Goal: Task Accomplishment & Management: Manage account settings

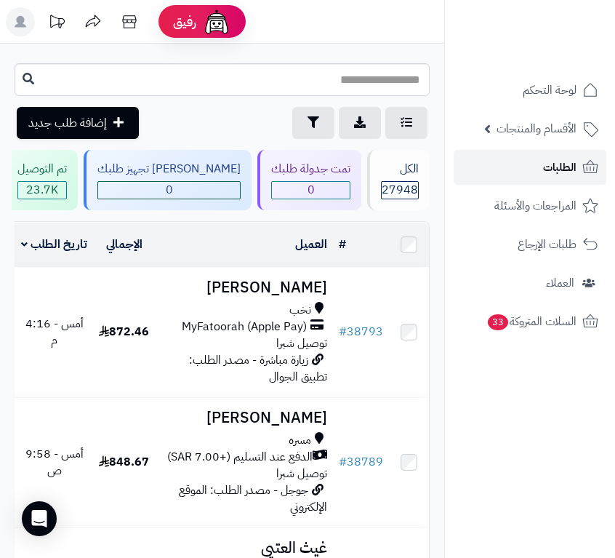
click at [544, 171] on span "الطلبات" at bounding box center [559, 167] width 33 height 20
click at [557, 172] on span "الطلبات" at bounding box center [559, 167] width 33 height 20
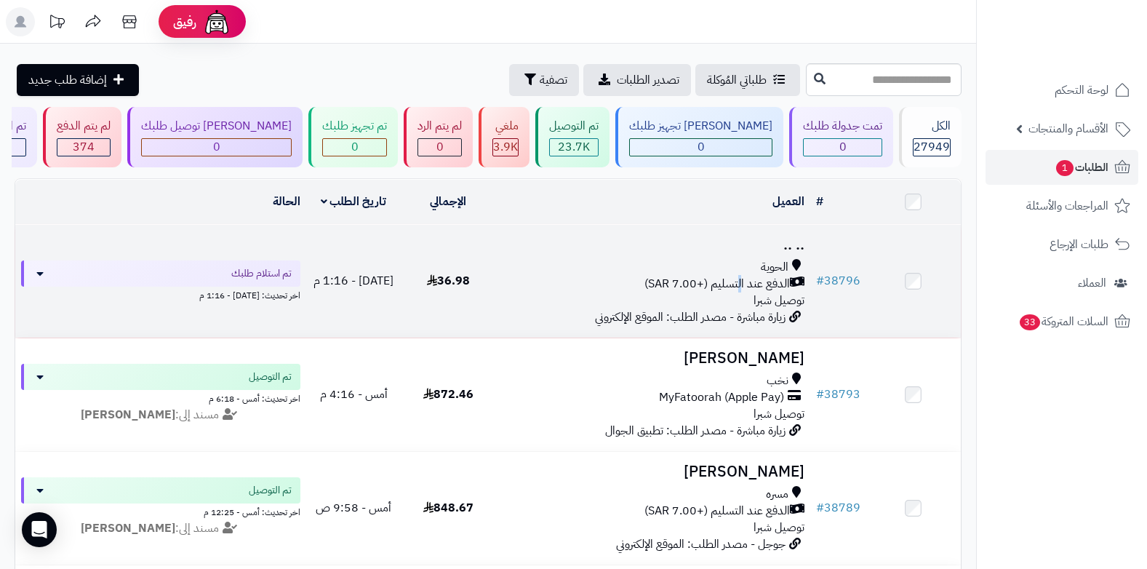
click at [615, 286] on span "الدفع عند التسليم (+7.00 SAR)" at bounding box center [716, 284] width 145 height 17
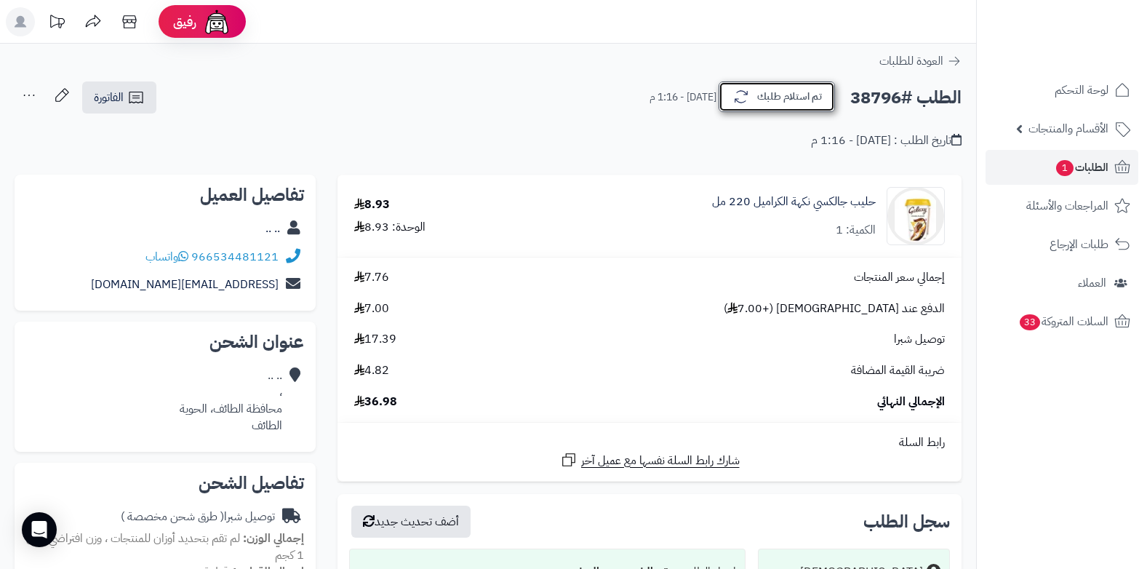
click at [772, 103] on button "تم استلام طلبك" at bounding box center [777, 96] width 116 height 31
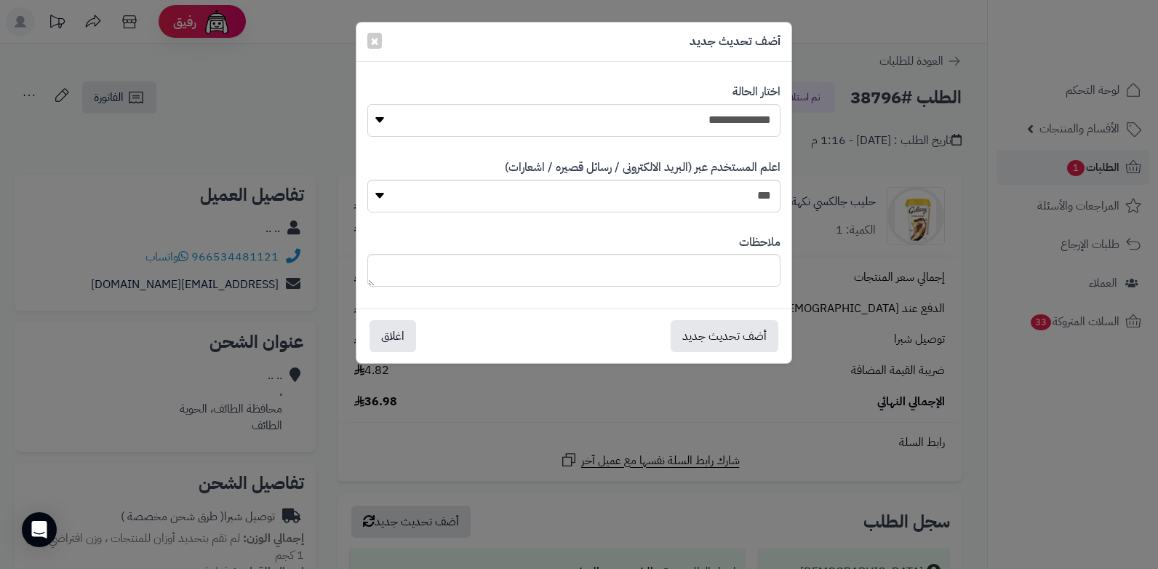
click at [731, 112] on select "**********" at bounding box center [573, 120] width 413 height 33
select select "**"
click at [367, 104] on select "**********" at bounding box center [573, 120] width 413 height 33
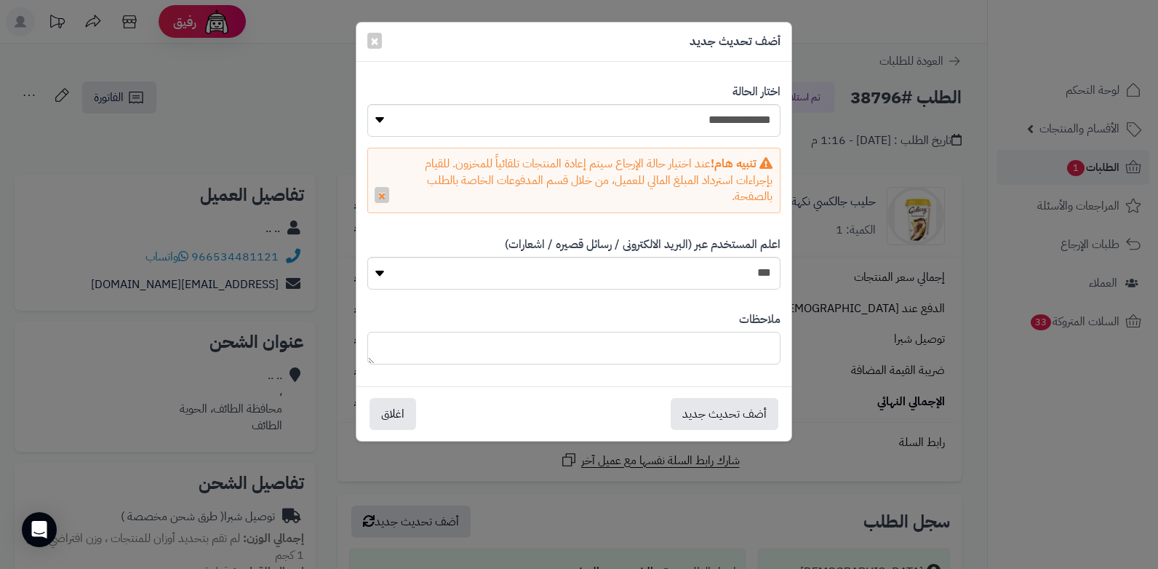
click at [615, 356] on textarea at bounding box center [573, 348] width 413 height 33
type textarea "*"
type textarea "**********"
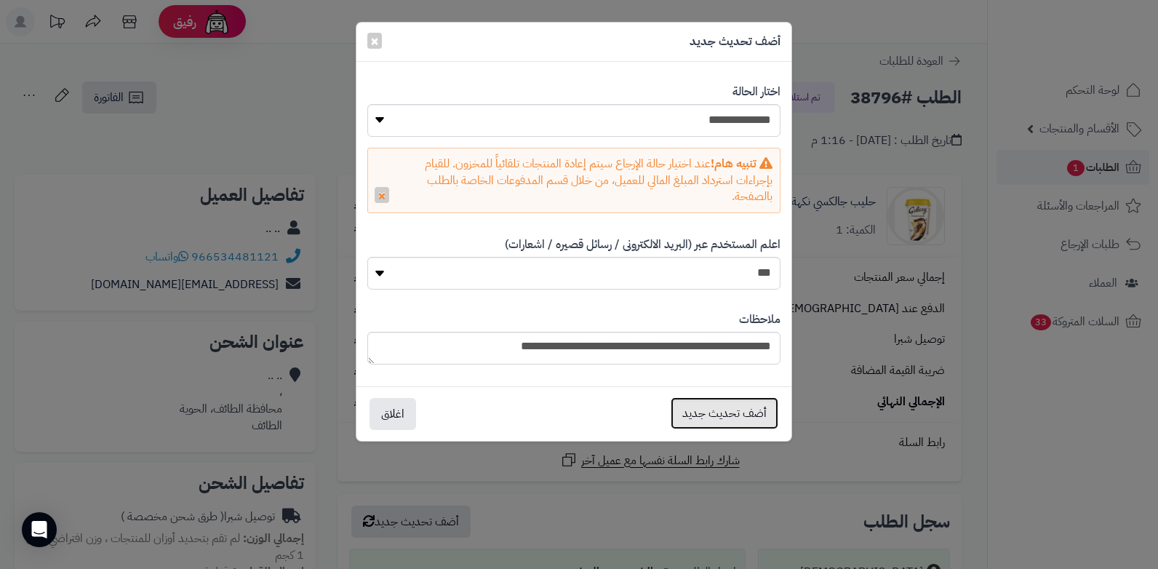
click at [698, 420] on button "أضف تحديث جديد" at bounding box center [725, 413] width 108 height 32
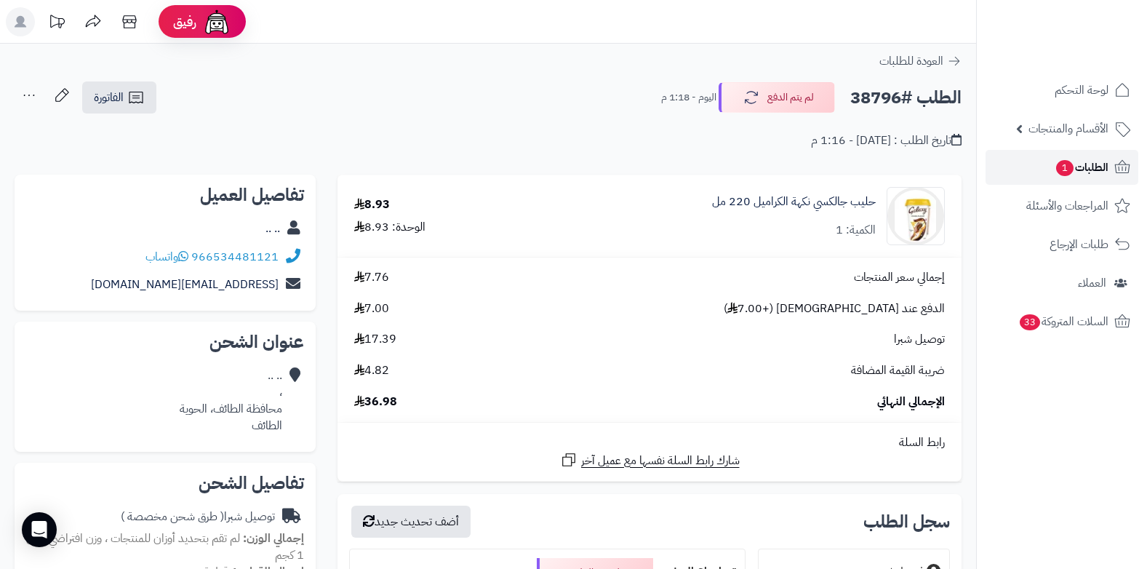
click at [1056, 173] on span "1" at bounding box center [1064, 168] width 17 height 16
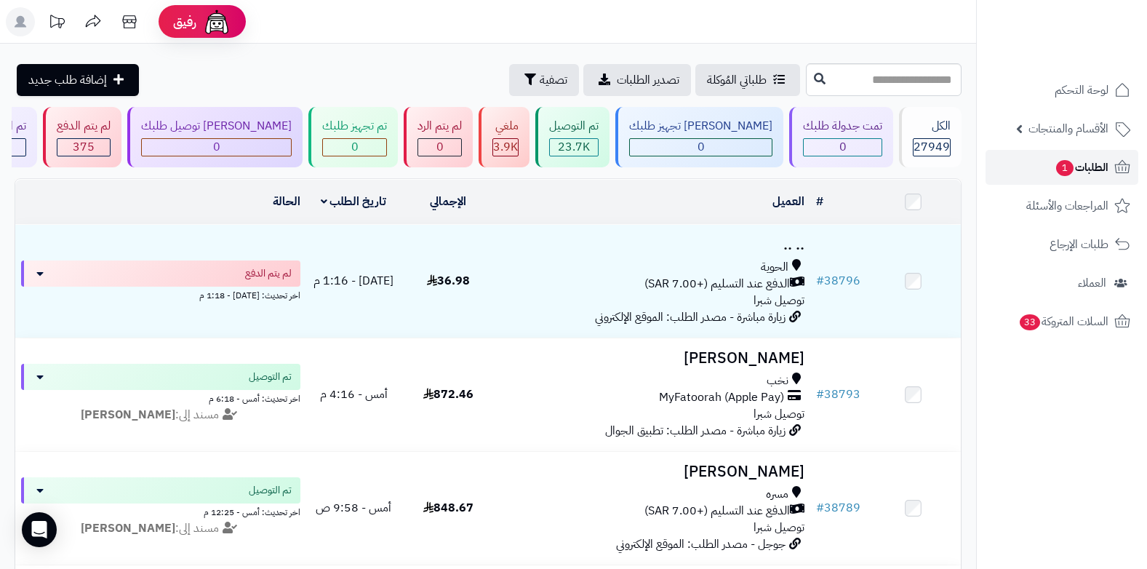
click at [1098, 172] on span "الطلبات 1" at bounding box center [1082, 167] width 54 height 20
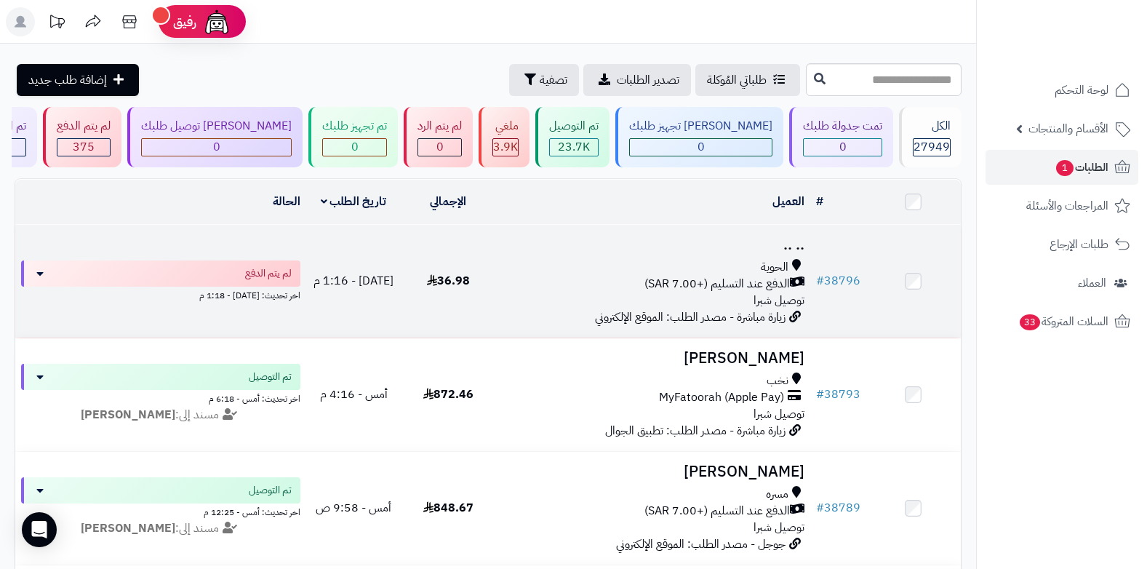
click at [712, 297] on div "الحوية الدفع عند التسليم (+7.00 SAR) توصيل شبرا" at bounding box center [652, 284] width 303 height 50
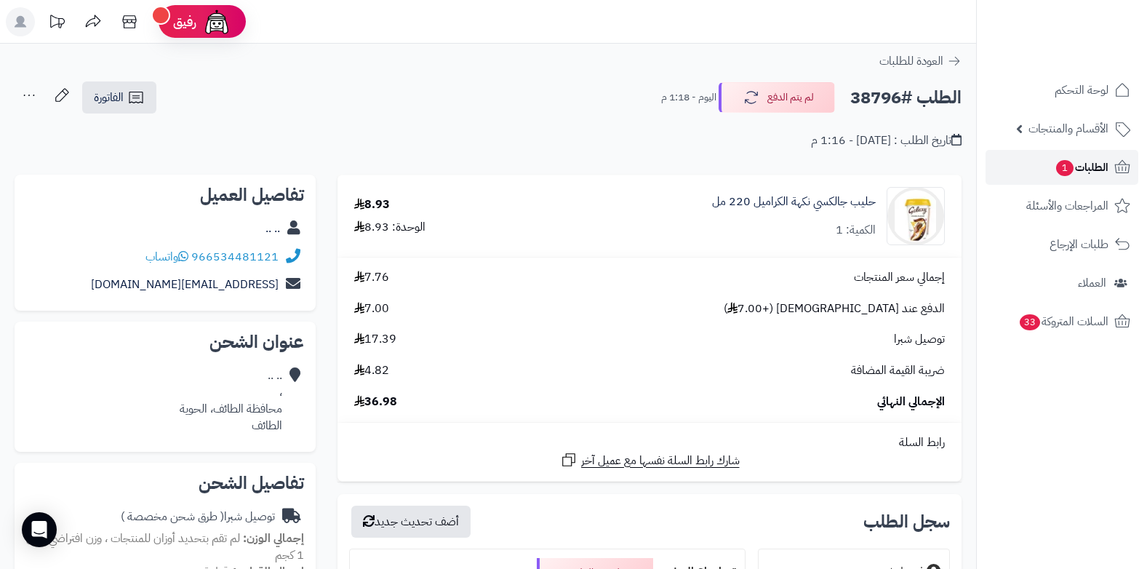
click at [1088, 162] on span "الطلبات 1" at bounding box center [1082, 167] width 54 height 20
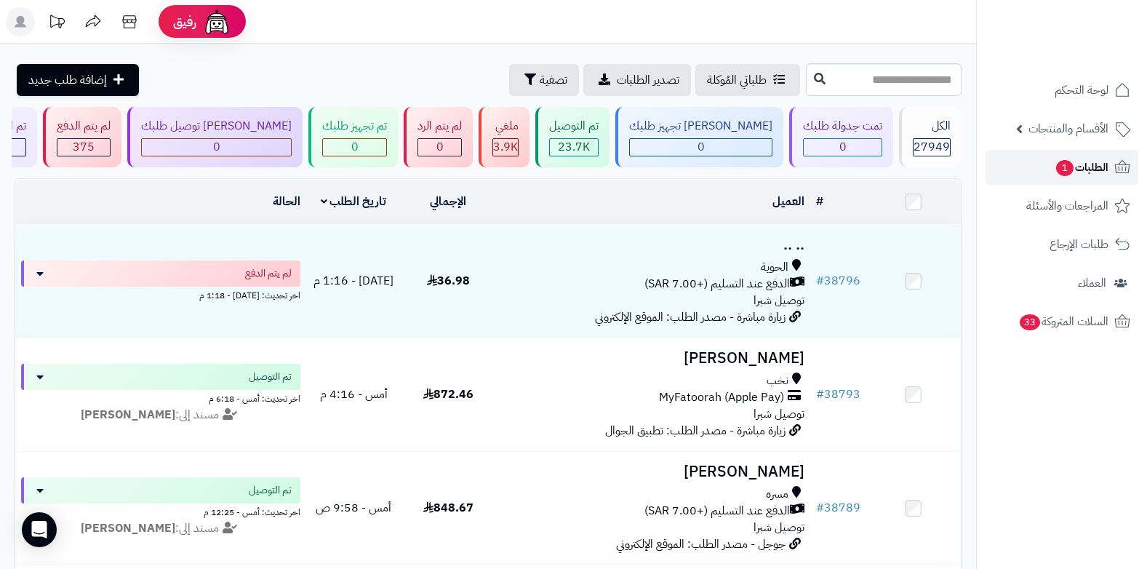
click at [1098, 167] on span "الطلبات 1" at bounding box center [1082, 167] width 54 height 20
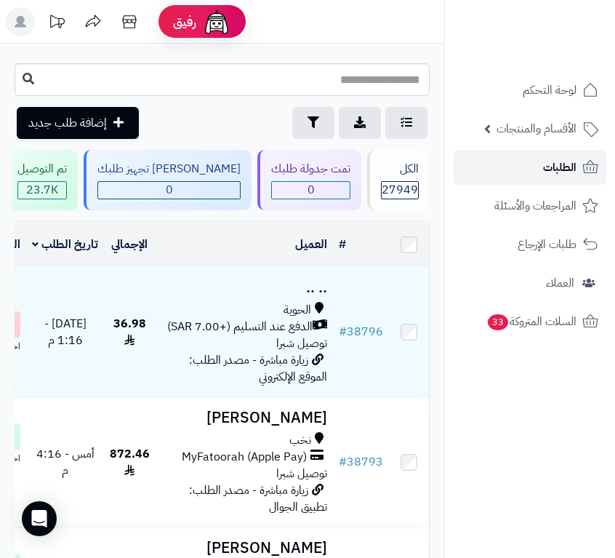
click at [555, 174] on span "الطلبات" at bounding box center [559, 167] width 33 height 20
click at [556, 162] on span "الطلبات" at bounding box center [559, 167] width 33 height 20
click at [575, 167] on span "الطلبات" at bounding box center [559, 167] width 33 height 20
click at [522, 172] on link "الطلبات" at bounding box center [530, 167] width 153 height 35
click at [544, 181] on link "الطلبات" at bounding box center [530, 167] width 153 height 35
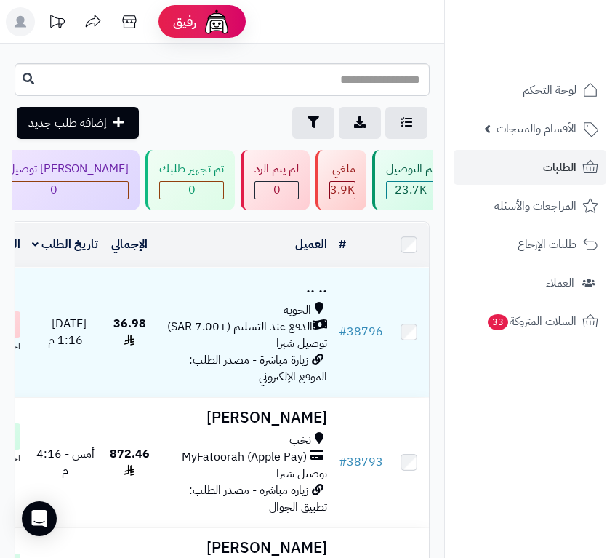
scroll to position [0, -468]
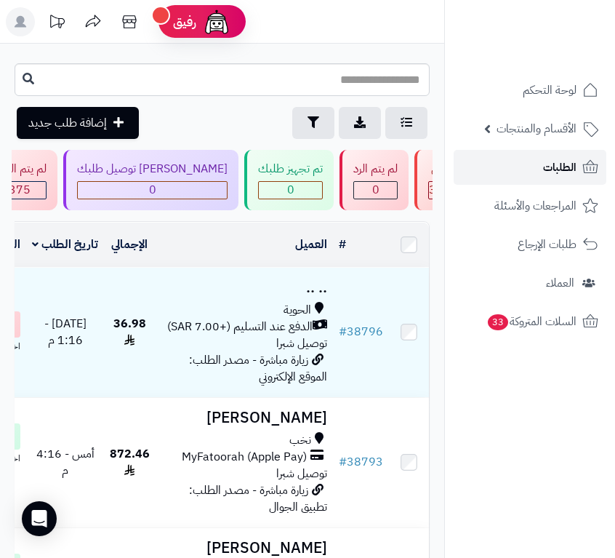
click at [560, 174] on span "الطلبات" at bounding box center [559, 167] width 33 height 20
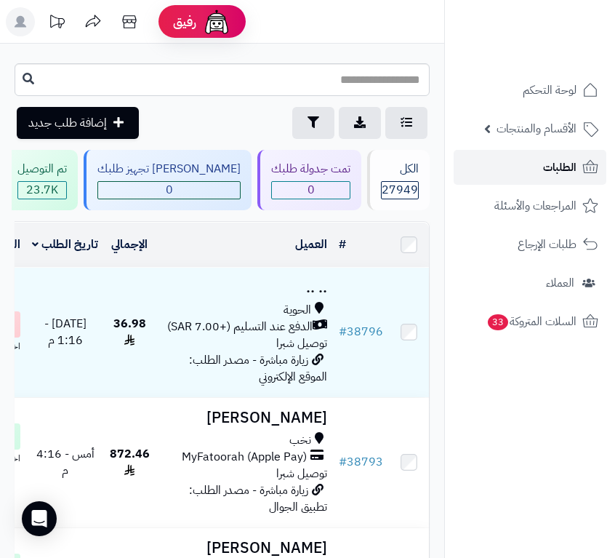
click at [544, 163] on span "الطلبات" at bounding box center [559, 167] width 33 height 20
click at [574, 169] on span "الطلبات" at bounding box center [559, 167] width 33 height 20
click at [566, 162] on span "الطلبات" at bounding box center [559, 167] width 33 height 20
click at [550, 179] on link "الطلبات" at bounding box center [530, 167] width 153 height 35
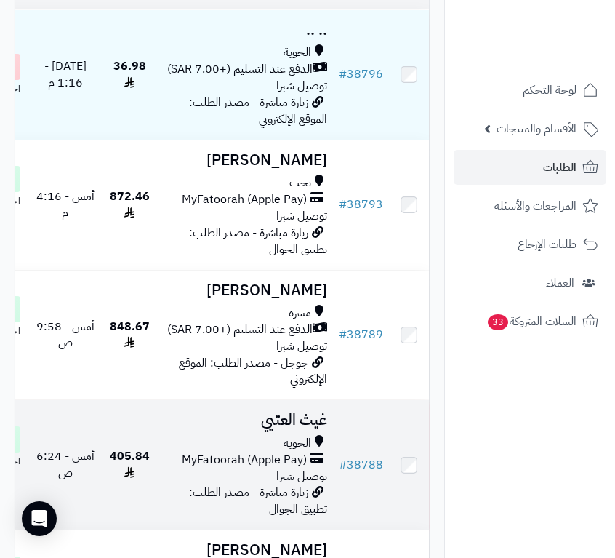
scroll to position [291, 0]
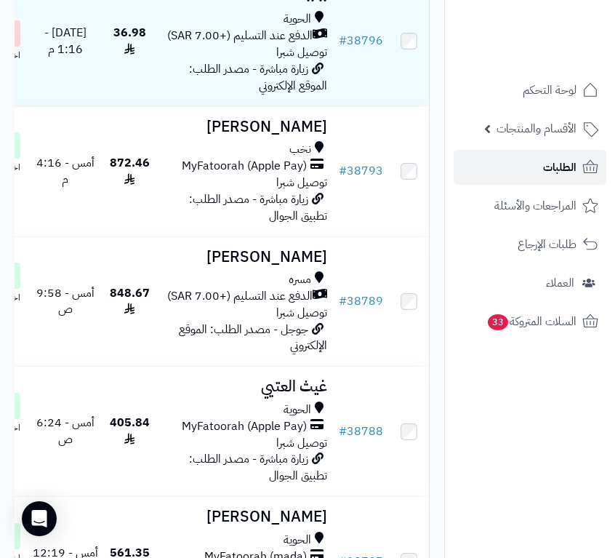
click at [514, 164] on link "الطلبات" at bounding box center [530, 167] width 153 height 35
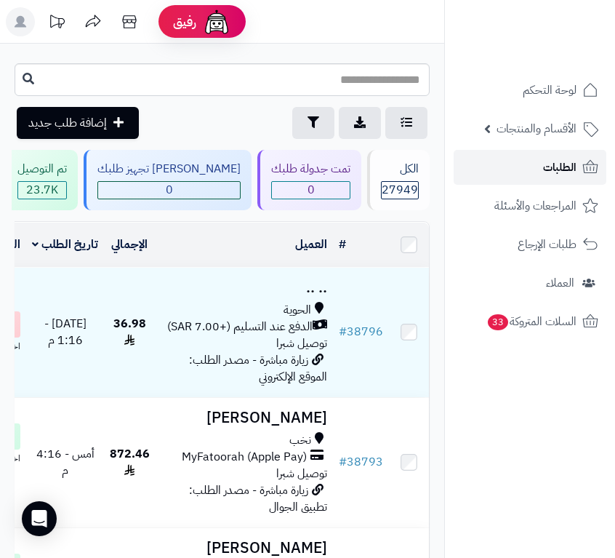
click at [554, 169] on span "الطلبات" at bounding box center [559, 167] width 33 height 20
click at [561, 169] on span "الطلبات" at bounding box center [559, 167] width 33 height 20
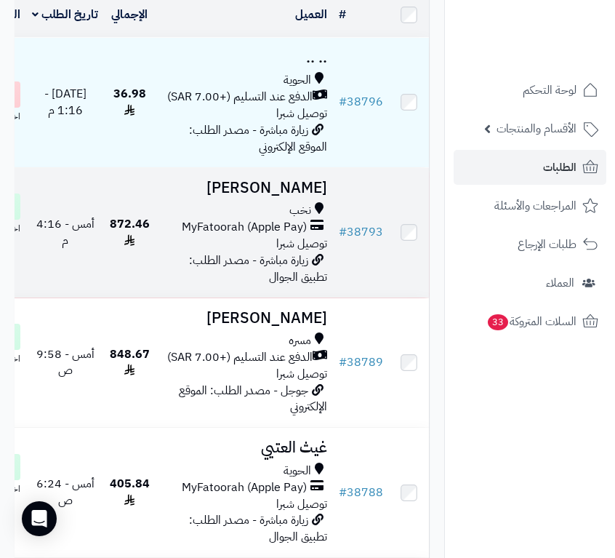
scroll to position [291, 0]
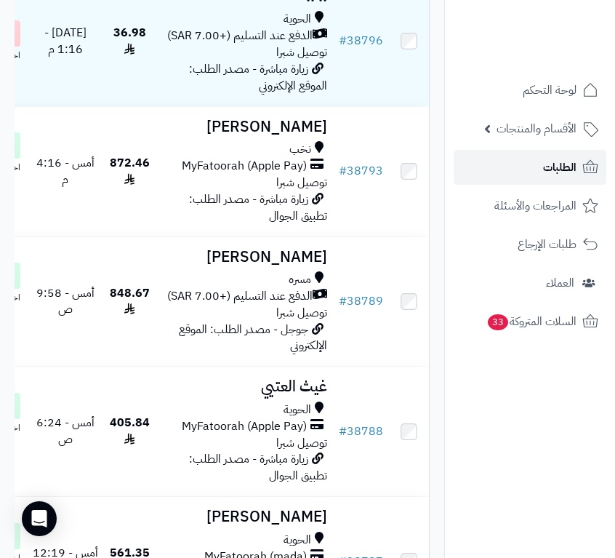
click at [545, 170] on span "الطلبات" at bounding box center [559, 167] width 33 height 20
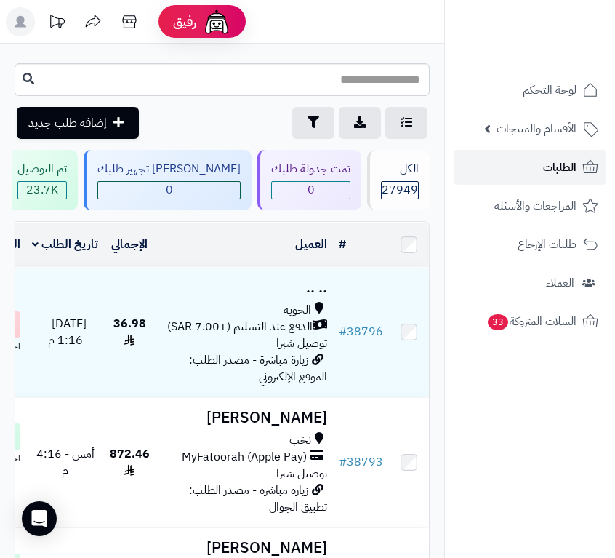
click at [580, 162] on link "الطلبات" at bounding box center [530, 167] width 153 height 35
click at [532, 172] on link "الطلبات" at bounding box center [530, 167] width 153 height 35
click at [567, 171] on span "الطلبات" at bounding box center [559, 167] width 33 height 20
click at [554, 175] on span "الطلبات" at bounding box center [559, 167] width 33 height 20
click at [578, 164] on link "الطلبات" at bounding box center [530, 167] width 153 height 35
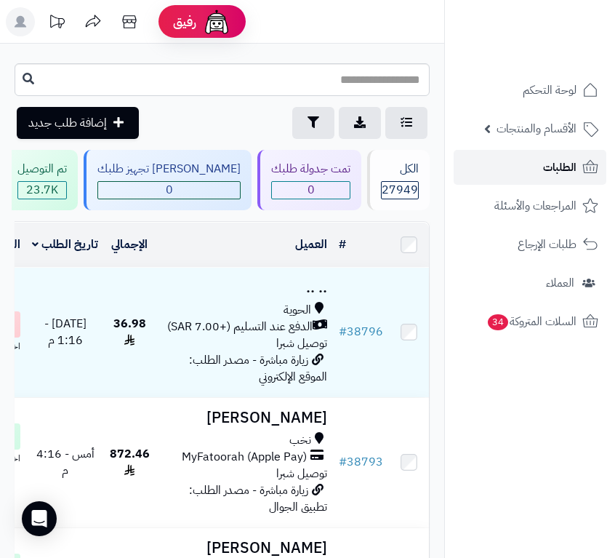
click at [557, 174] on span "الطلبات" at bounding box center [559, 167] width 33 height 20
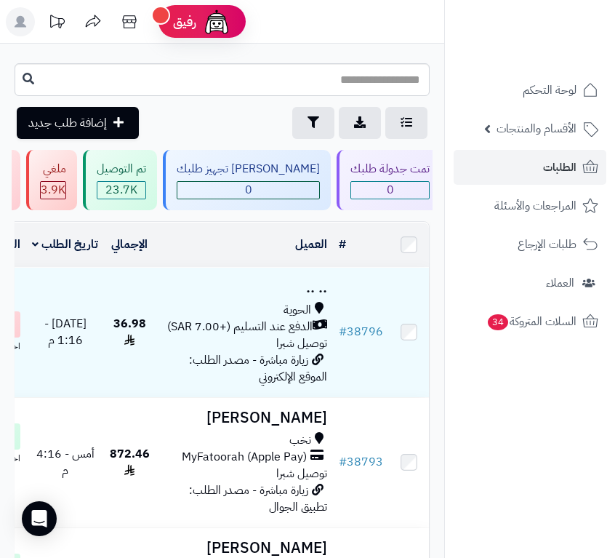
scroll to position [0, 1]
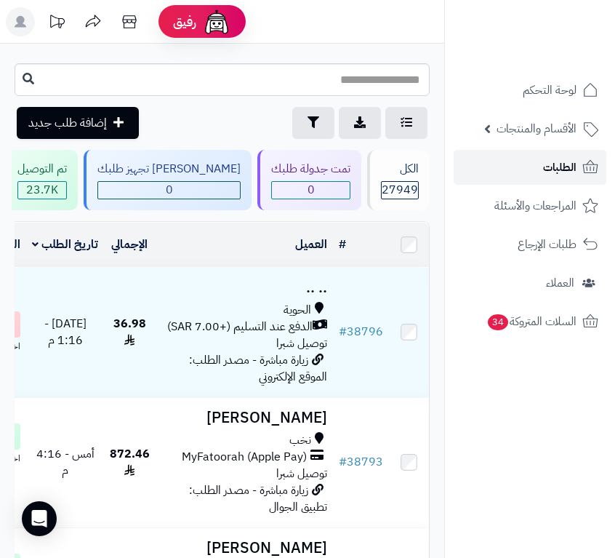
click at [516, 170] on link "الطلبات" at bounding box center [530, 167] width 153 height 35
click at [514, 172] on link "الطلبات" at bounding box center [530, 167] width 153 height 35
click at [574, 173] on span "الطلبات" at bounding box center [559, 167] width 33 height 20
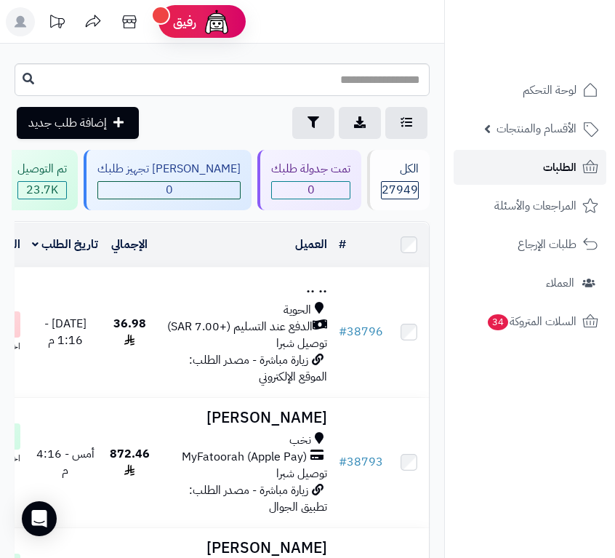
click at [555, 161] on span "الطلبات" at bounding box center [559, 167] width 33 height 20
click at [554, 177] on link "الطلبات" at bounding box center [530, 167] width 153 height 35
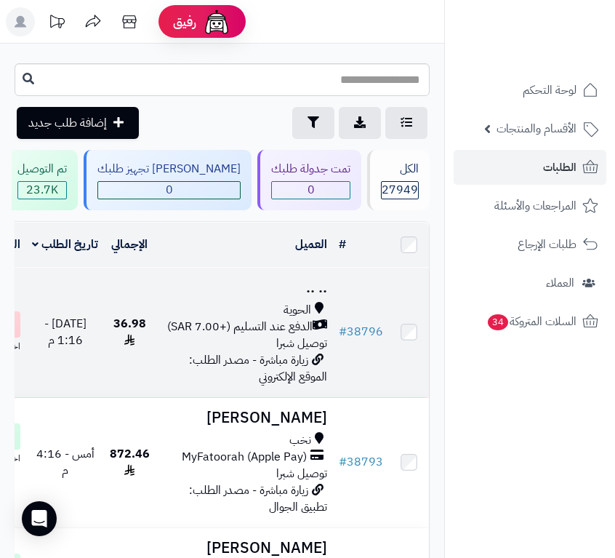
click at [156, 368] on td "36.98" at bounding box center [130, 332] width 52 height 129
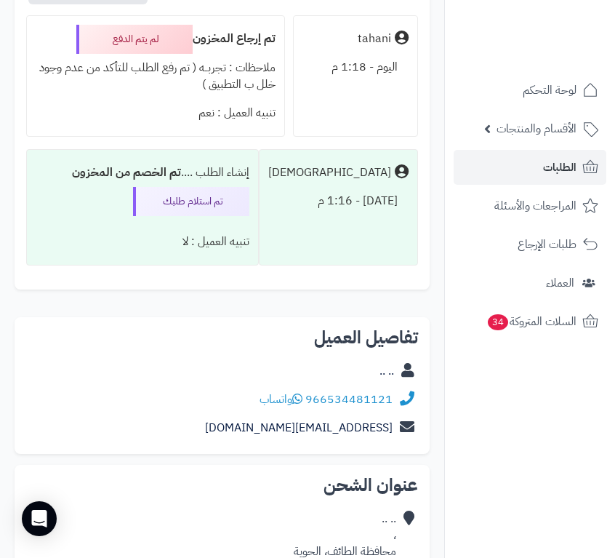
scroll to position [582, 0]
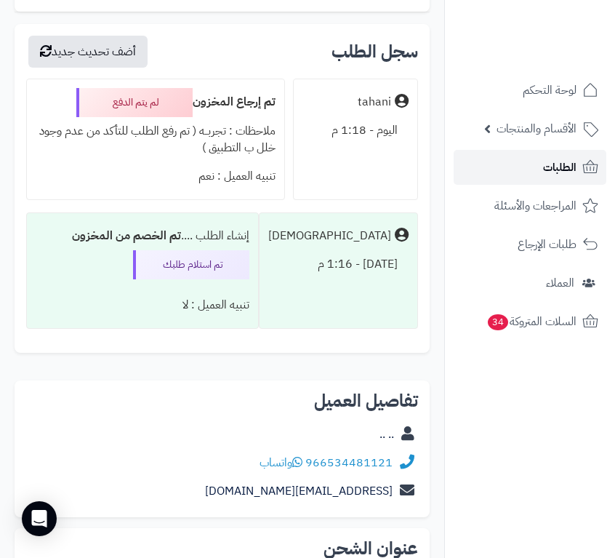
click at [528, 164] on link "الطلبات" at bounding box center [530, 167] width 153 height 35
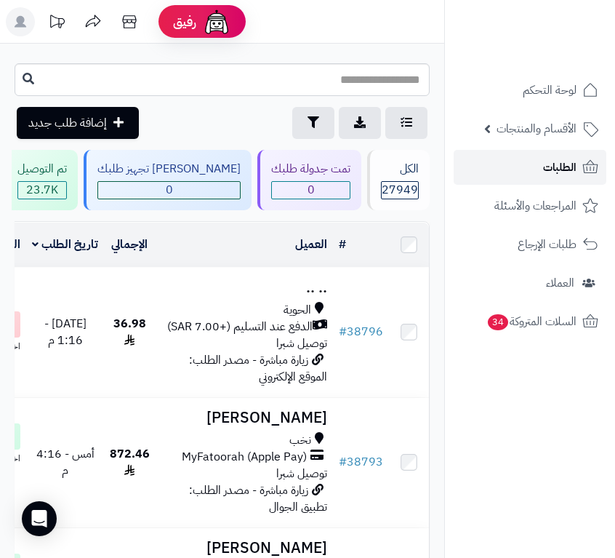
click at [556, 168] on span "الطلبات" at bounding box center [559, 167] width 33 height 20
click at [545, 172] on span "الطلبات" at bounding box center [559, 167] width 33 height 20
click at [547, 164] on span "الطلبات" at bounding box center [559, 167] width 33 height 20
click at [549, 174] on span "الطلبات" at bounding box center [559, 167] width 33 height 20
click at [574, 166] on span "الطلبات" at bounding box center [559, 167] width 33 height 20
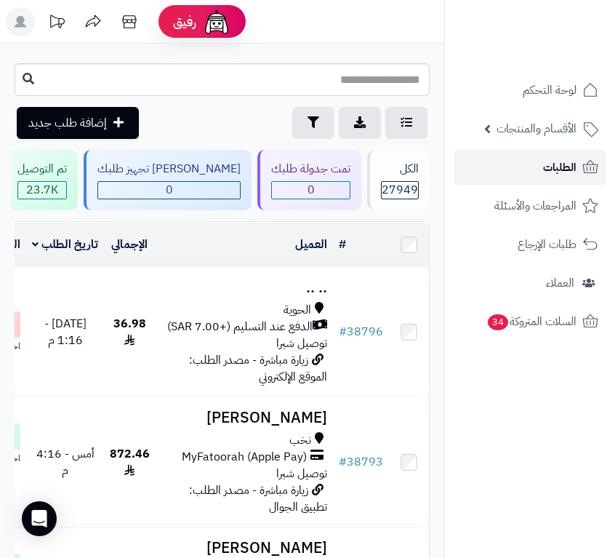
click at [522, 174] on link "الطلبات" at bounding box center [530, 167] width 153 height 35
click at [554, 163] on span "الطلبات" at bounding box center [559, 167] width 33 height 20
click at [537, 170] on link "الطلبات" at bounding box center [530, 167] width 153 height 35
click at [556, 168] on span "الطلبات" at bounding box center [559, 167] width 33 height 20
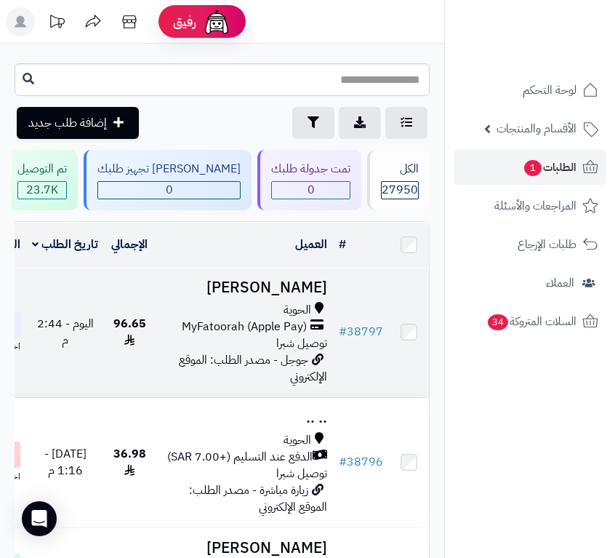
click at [281, 335] on span "MyFatoorah (Apple Pay)" at bounding box center [244, 327] width 125 height 17
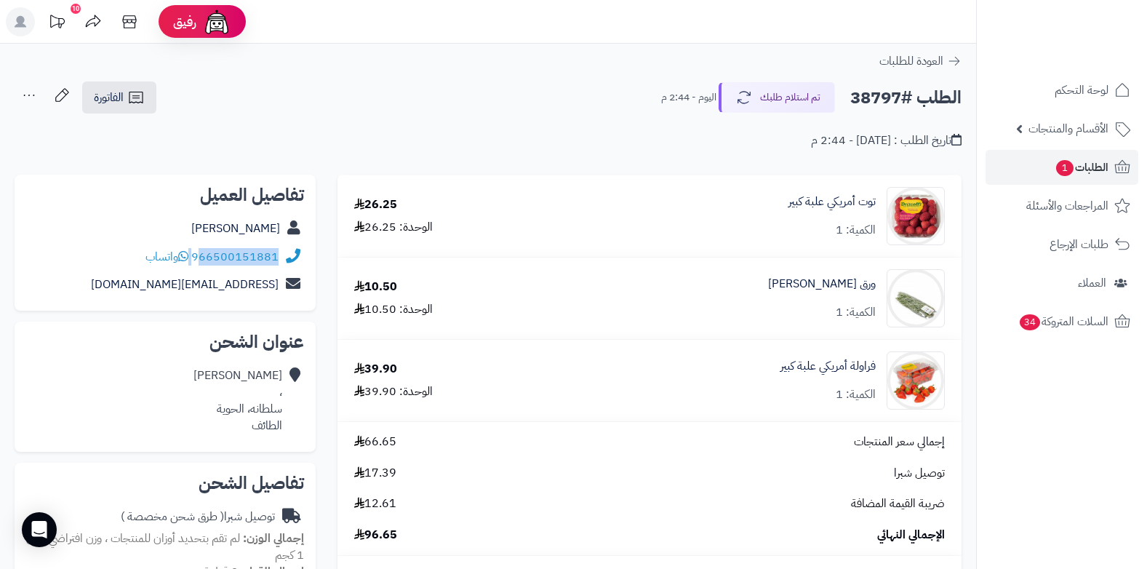
drag, startPoint x: 193, startPoint y: 255, endPoint x: 200, endPoint y: 259, distance: 8.5
click at [200, 259] on div "966500151881 واتساب" at bounding box center [211, 257] width 133 height 17
drag, startPoint x: 200, startPoint y: 259, endPoint x: 97, endPoint y: 273, distance: 103.6
click at [95, 273] on div "[EMAIL_ADDRESS][DOMAIN_NAME]" at bounding box center [165, 285] width 278 height 28
click at [196, 255] on link "966500151881" at bounding box center [234, 256] width 87 height 17
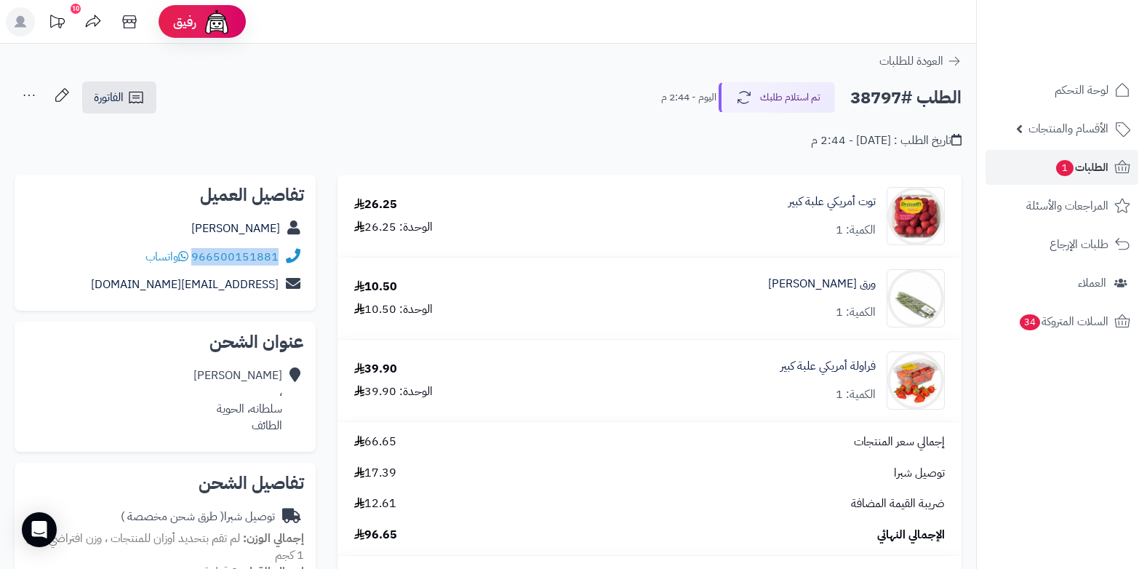
drag, startPoint x: 193, startPoint y: 255, endPoint x: 287, endPoint y: 250, distance: 93.2
click at [287, 250] on div "966500151881 واتساب" at bounding box center [165, 257] width 278 height 28
drag, startPoint x: 287, startPoint y: 250, endPoint x: 255, endPoint y: 257, distance: 32.0
copy div "966500151881"
click at [615, 94] on button "تم استلام طلبك" at bounding box center [777, 96] width 116 height 31
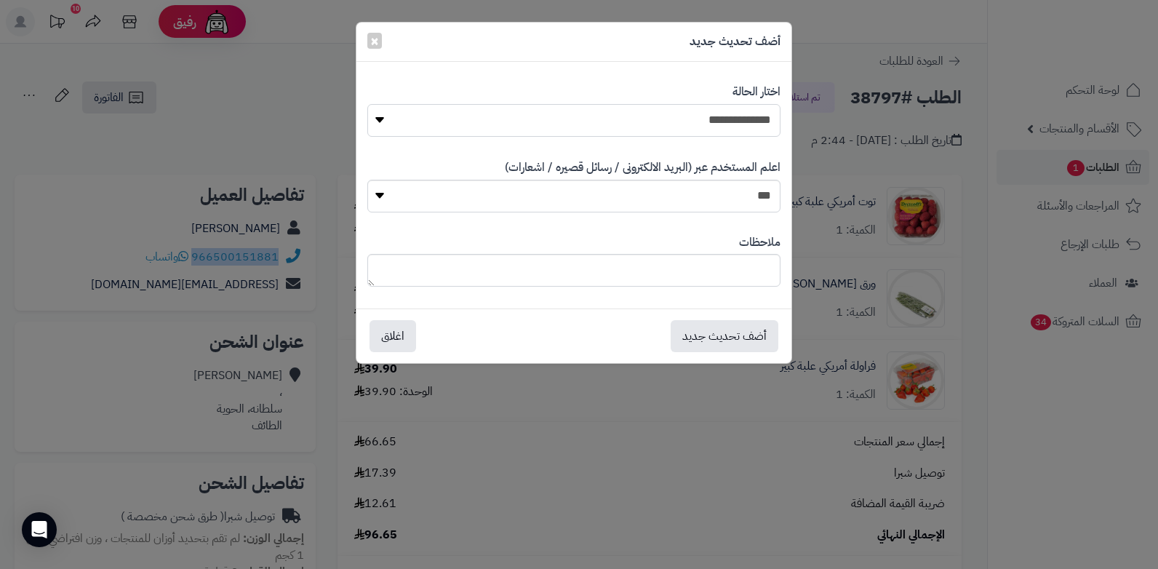
click at [615, 119] on select "**********" at bounding box center [573, 120] width 413 height 33
select select "*"
click at [367, 104] on select "**********" at bounding box center [573, 120] width 413 height 33
click at [615, 269] on textarea at bounding box center [573, 270] width 413 height 33
type textarea "****"
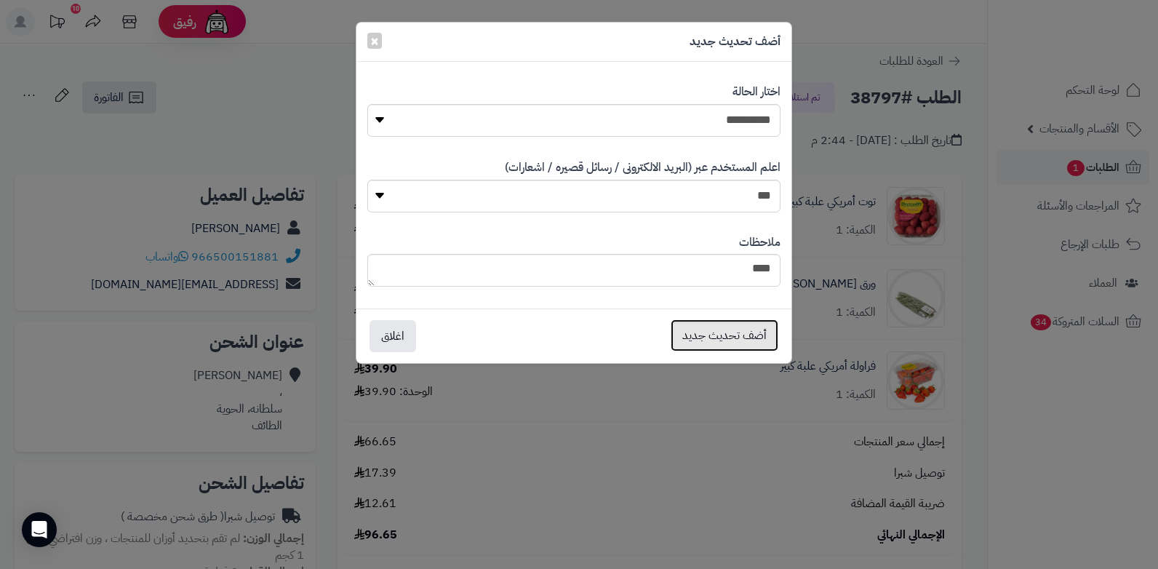
click at [615, 327] on button "أضف تحديث جديد" at bounding box center [725, 335] width 108 height 32
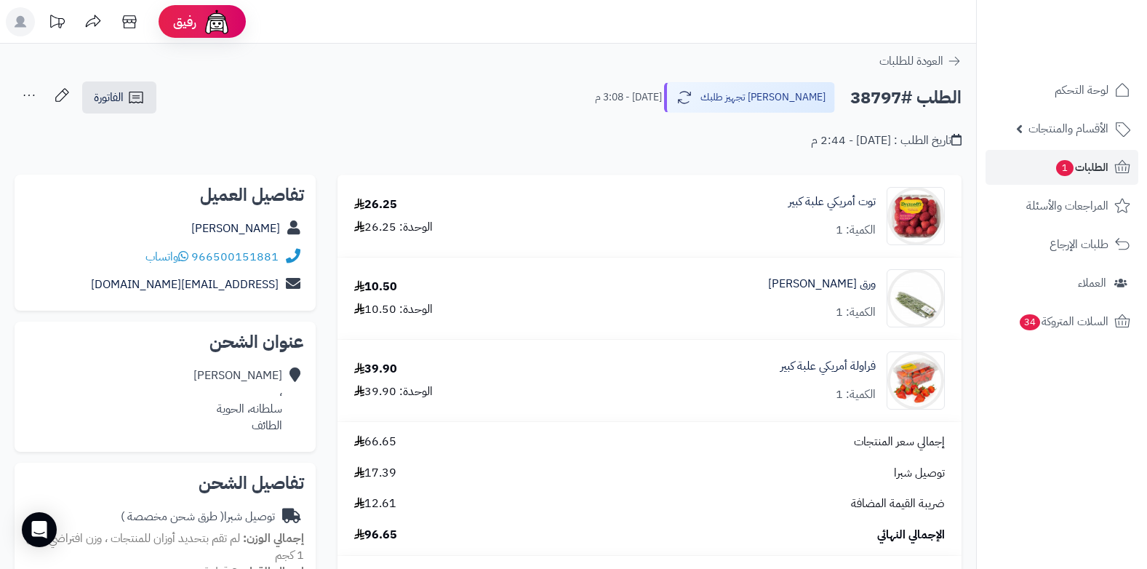
click at [28, 89] on icon at bounding box center [29, 95] width 29 height 29
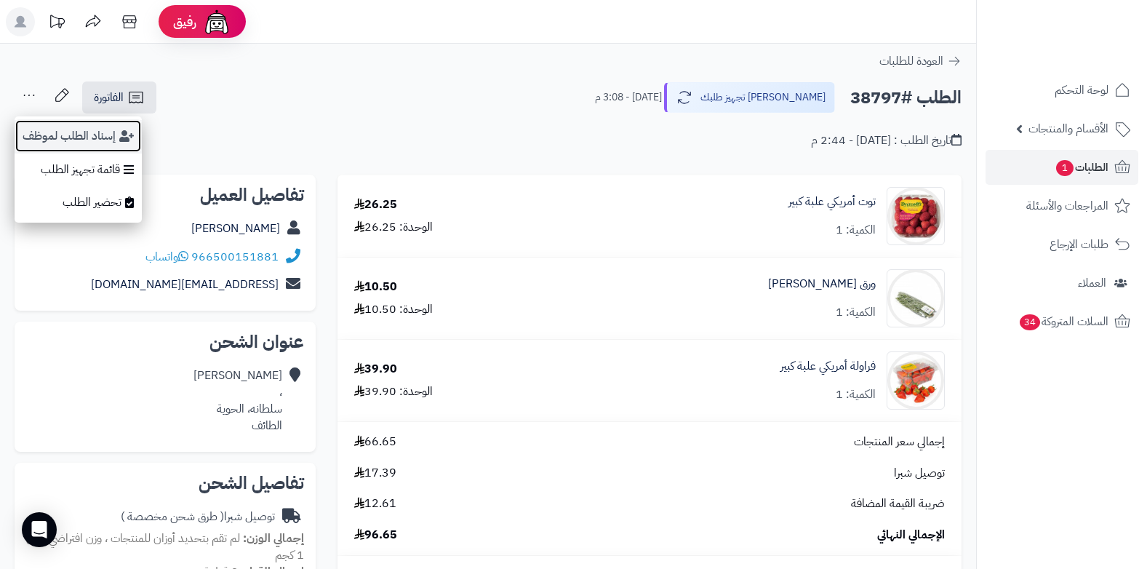
click at [72, 132] on button "إسناد الطلب لموظف" at bounding box center [78, 135] width 127 height 33
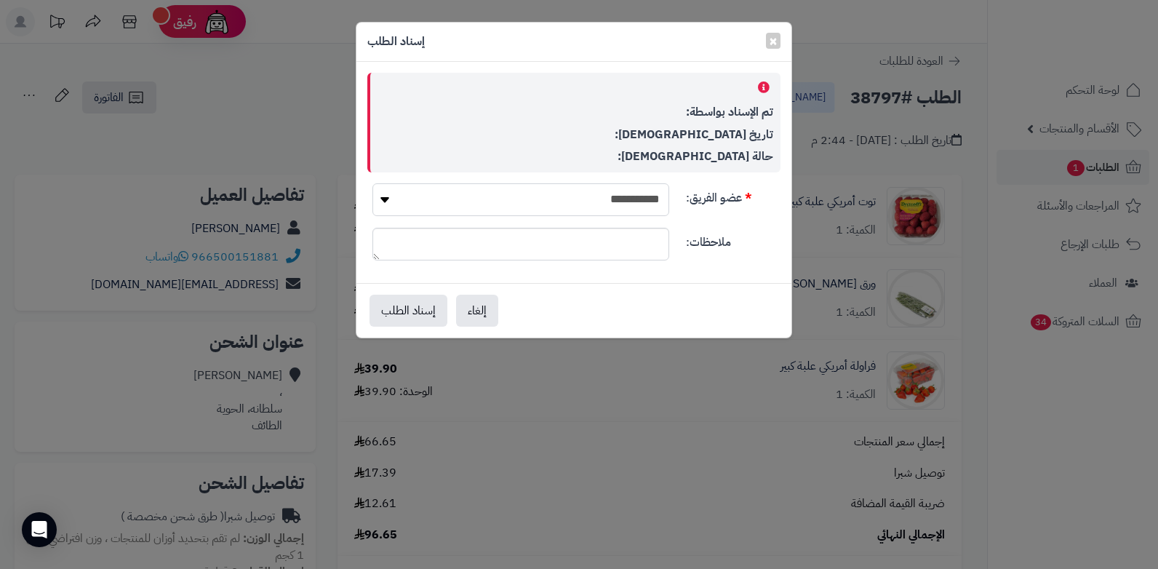
click at [465, 202] on select "**********" at bounding box center [520, 199] width 297 height 33
select select "**"
click at [372, 183] on select "**********" at bounding box center [520, 199] width 297 height 33
click at [394, 311] on button "إسناد الطلب" at bounding box center [409, 310] width 78 height 32
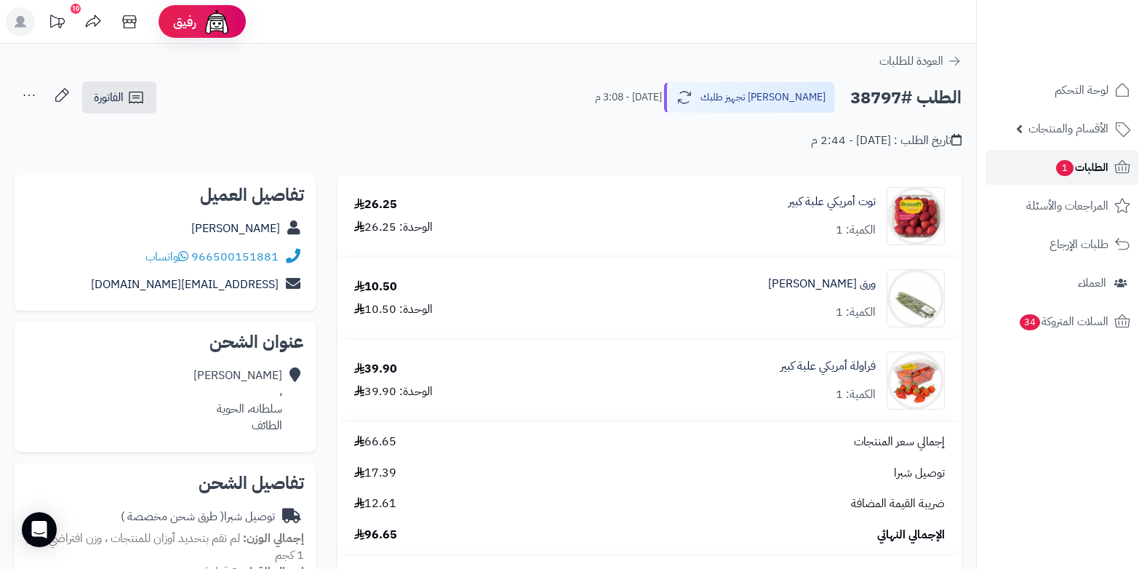
click at [1077, 169] on span "الطلبات 1" at bounding box center [1082, 167] width 54 height 20
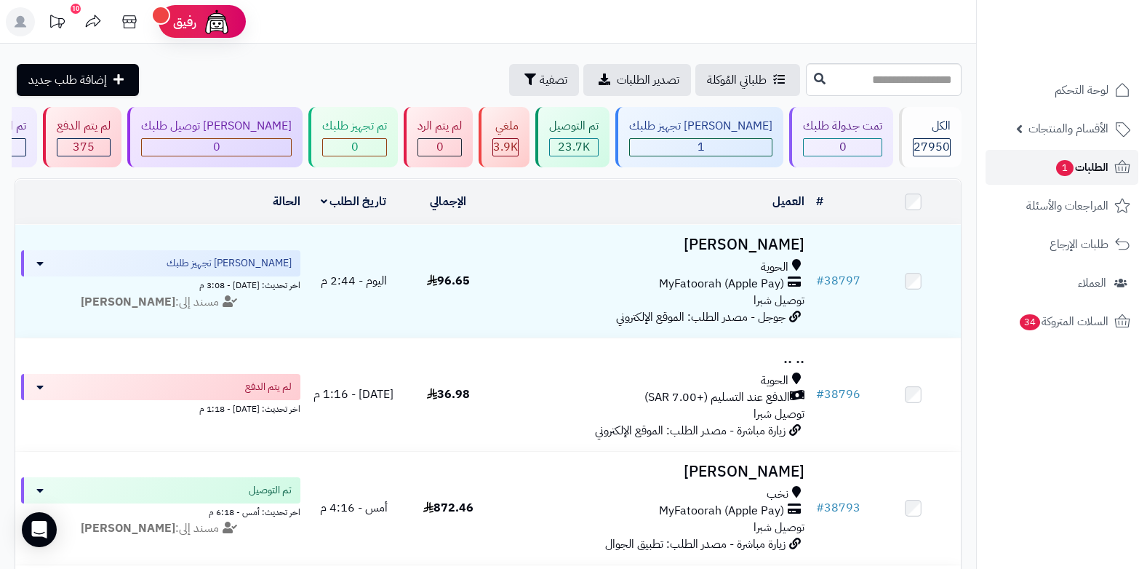
click at [1081, 168] on span "الطلبات 1" at bounding box center [1082, 167] width 54 height 20
click at [129, 20] on icon at bounding box center [129, 21] width 14 height 13
click at [1099, 160] on span "الطلبات 1" at bounding box center [1082, 167] width 54 height 20
click at [1091, 136] on span "الأقسام والمنتجات" at bounding box center [1069, 129] width 80 height 20
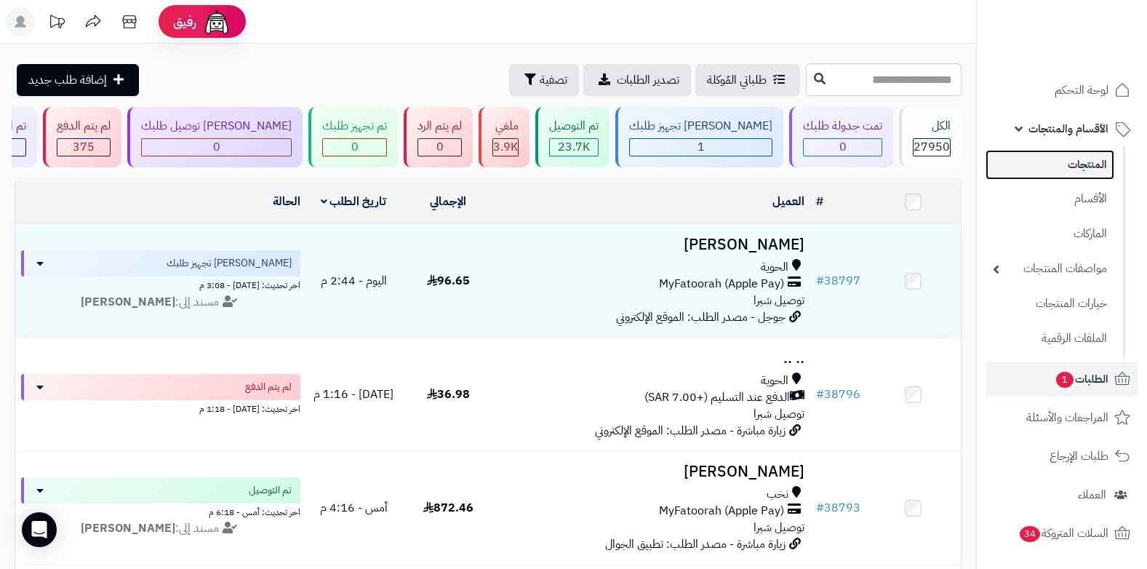
click at [1085, 164] on link "المنتجات" at bounding box center [1050, 165] width 129 height 30
click at [1066, 164] on link "المنتجات" at bounding box center [1050, 165] width 129 height 30
click at [902, 87] on input "text" at bounding box center [884, 79] width 156 height 33
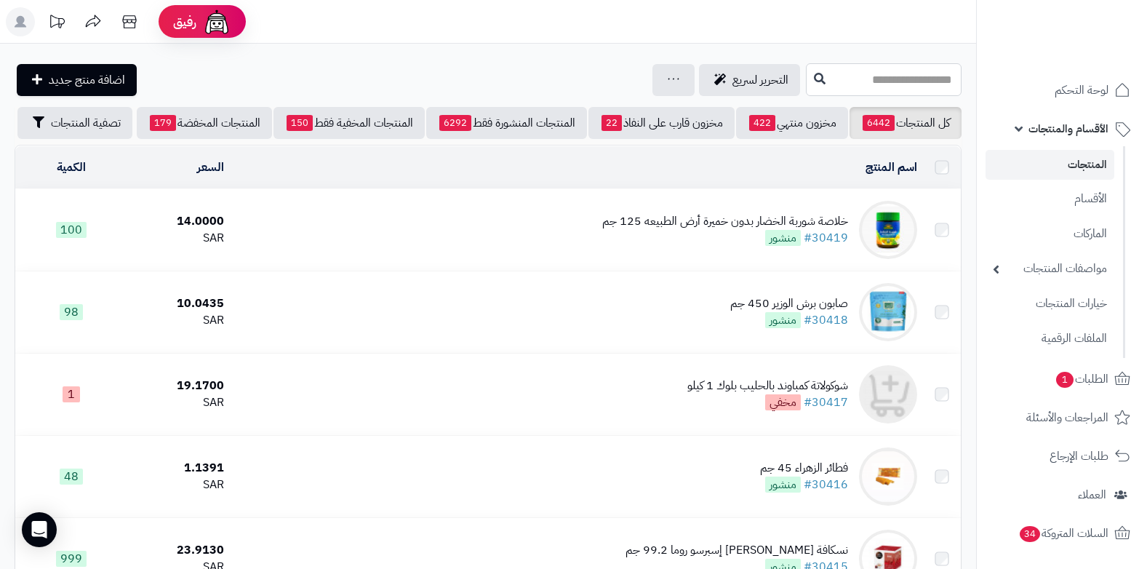
click at [902, 87] on input "text" at bounding box center [884, 79] width 156 height 33
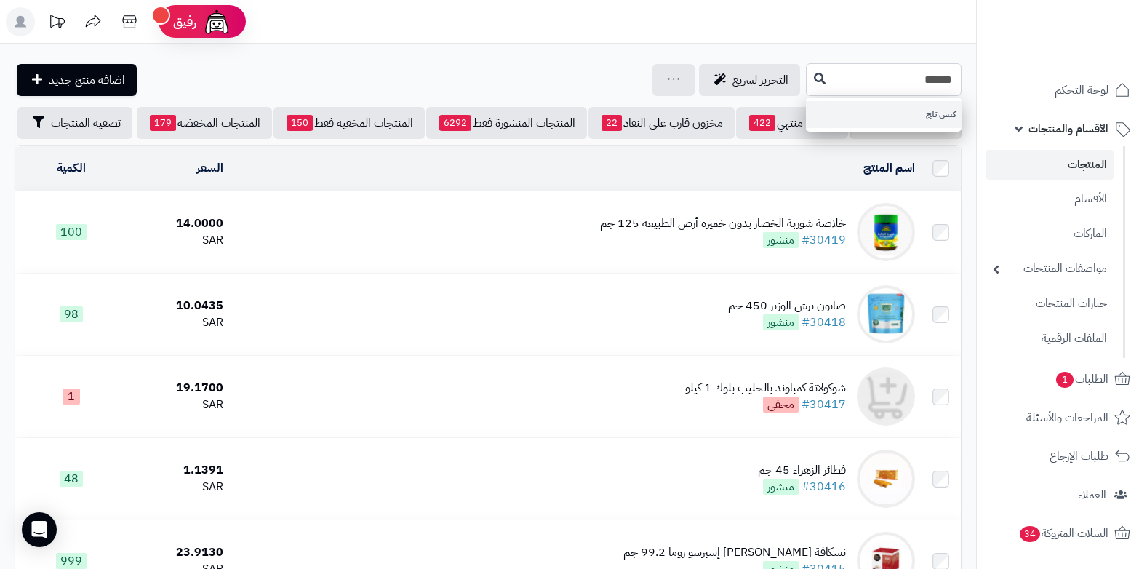
type input "******"
click at [919, 116] on link "كيس ثلج" at bounding box center [884, 114] width 156 height 27
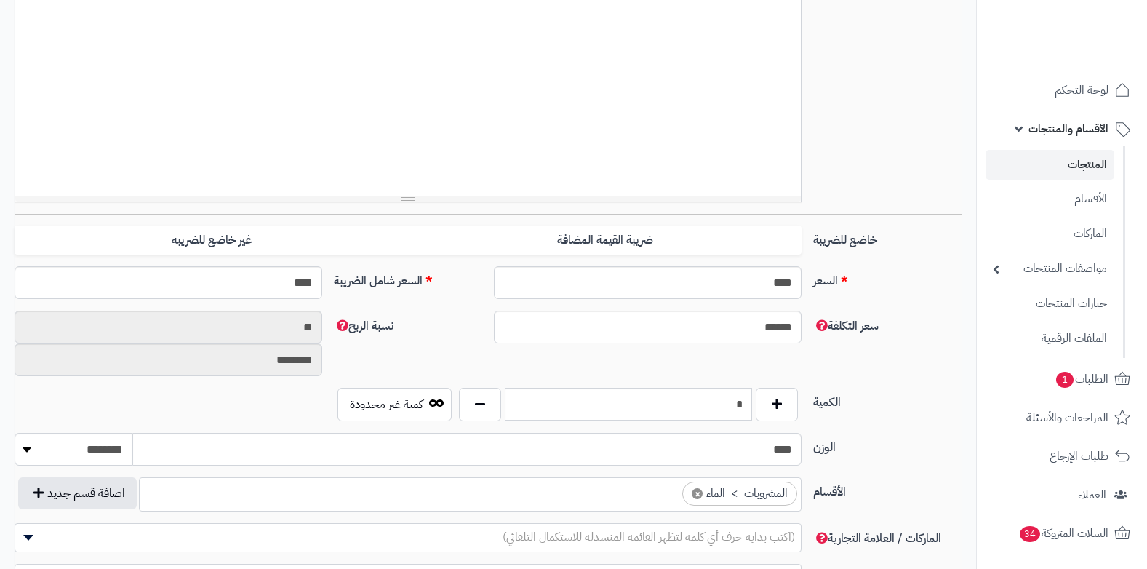
scroll to position [1411, 0]
click at [738, 398] on input "*" at bounding box center [629, 403] width 248 height 33
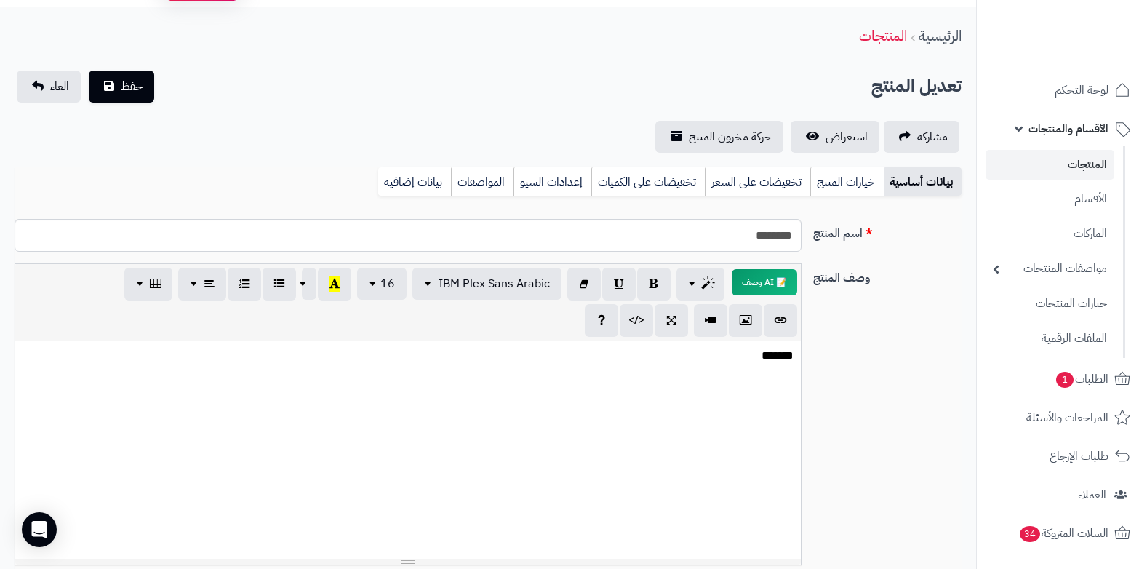
scroll to position [0, 0]
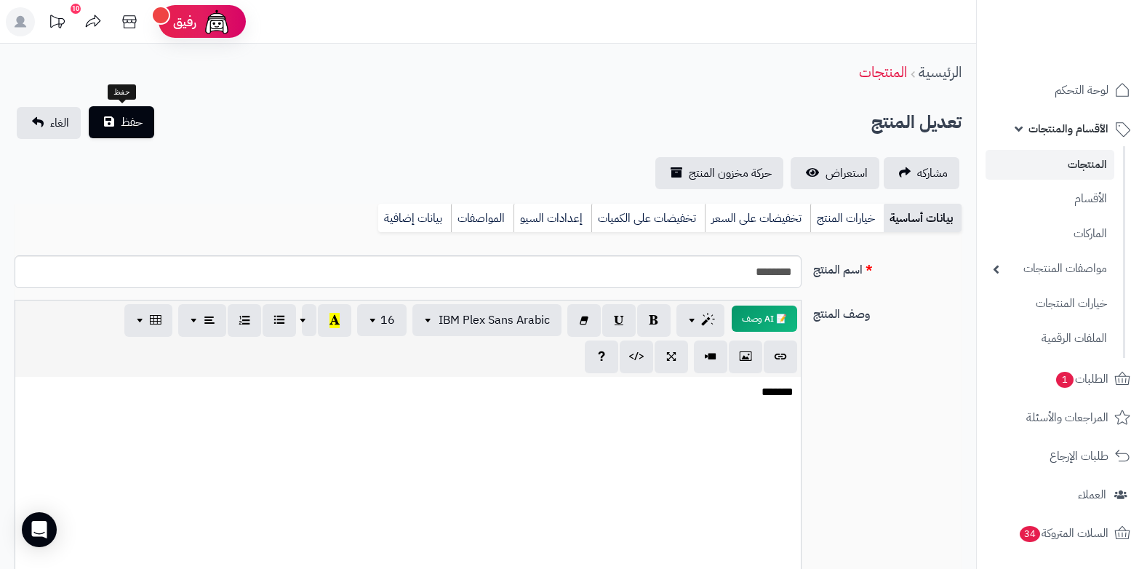
type input "***"
click at [134, 129] on span "حفظ" at bounding box center [132, 121] width 22 height 17
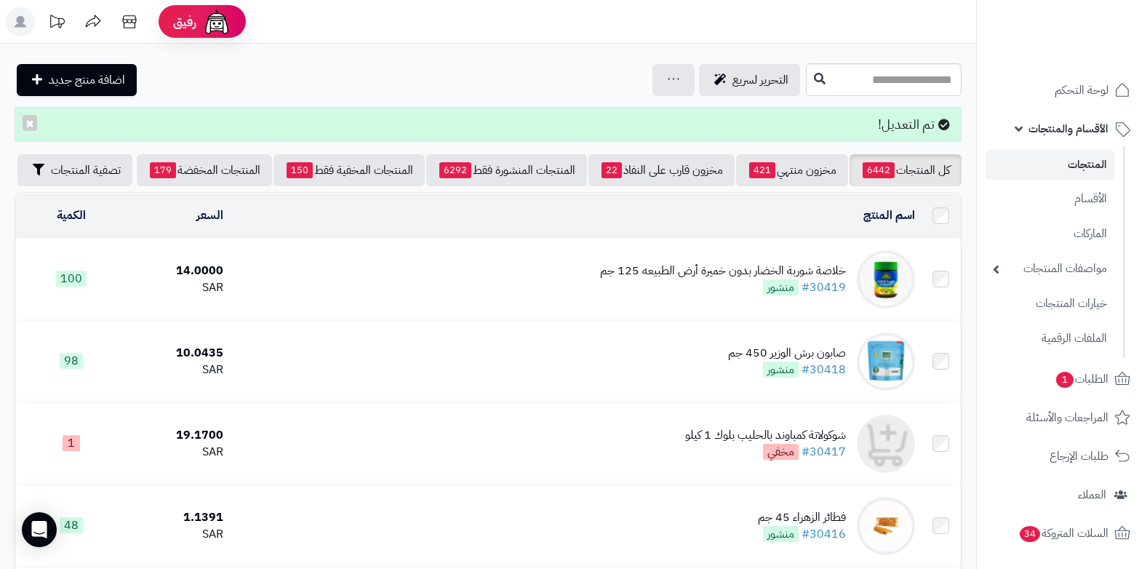
click at [1081, 132] on span "الأقسام والمنتجات" at bounding box center [1069, 129] width 80 height 20
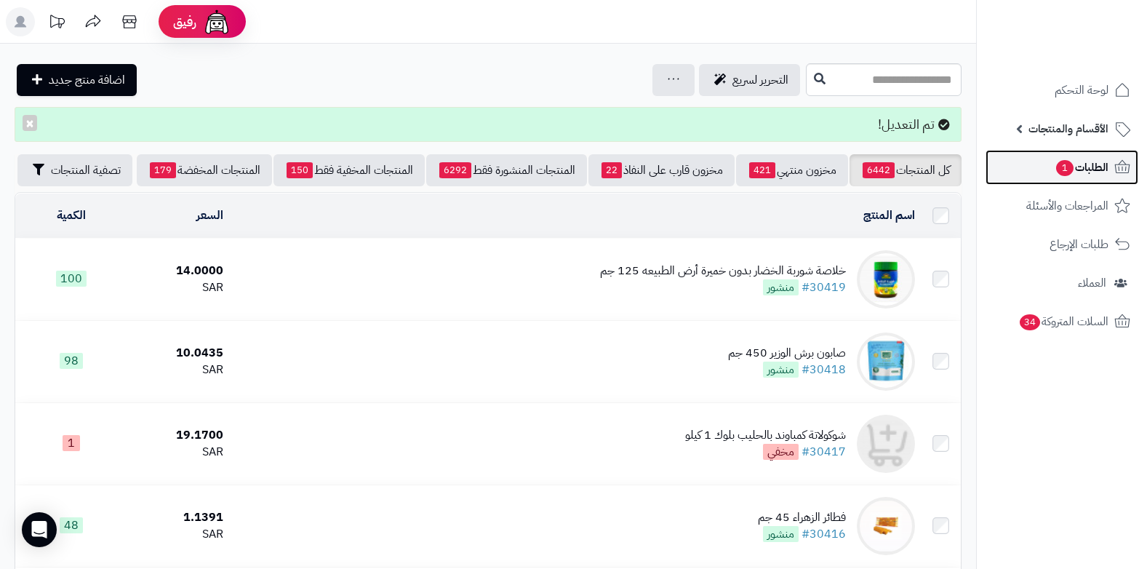
click at [1098, 174] on span "الطلبات 1" at bounding box center [1082, 167] width 54 height 20
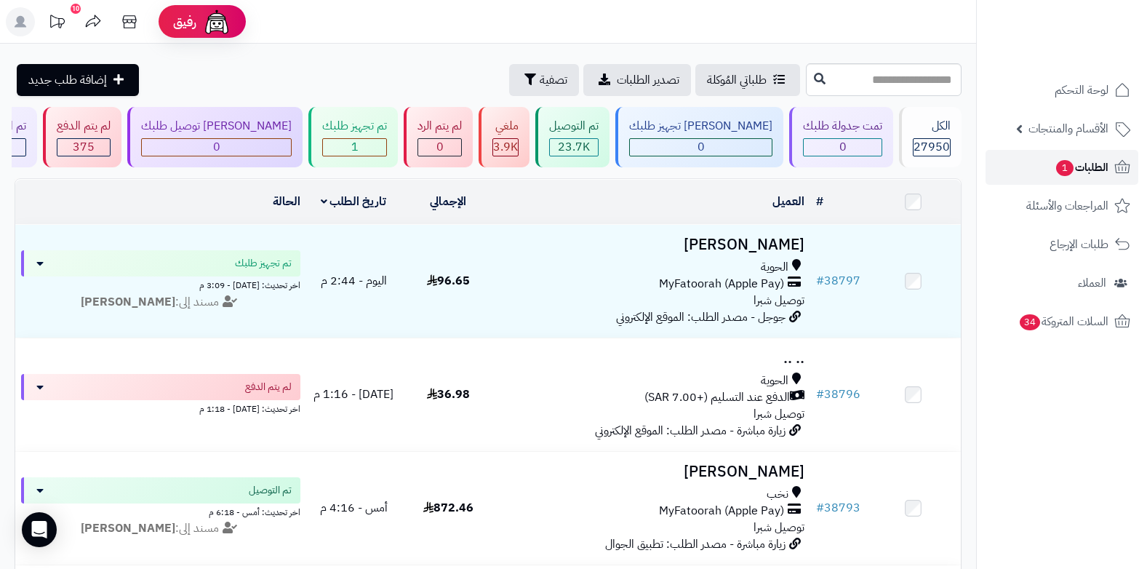
click at [1039, 159] on link "الطلبات 1" at bounding box center [1062, 167] width 153 height 35
click at [1061, 167] on span "1" at bounding box center [1064, 168] width 17 height 16
click at [1071, 169] on span "1" at bounding box center [1064, 168] width 17 height 16
click at [1053, 173] on link "الطلبات" at bounding box center [1062, 167] width 153 height 35
click at [1065, 175] on link "الطلبات" at bounding box center [1062, 167] width 153 height 35
